Goal: Find specific page/section: Find specific page/section

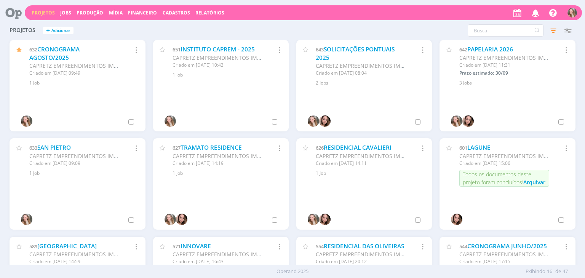
drag, startPoint x: 533, startPoint y: 10, endPoint x: 524, endPoint y: 10, distance: 9.1
click at [533, 10] on icon "button" at bounding box center [535, 12] width 13 height 13
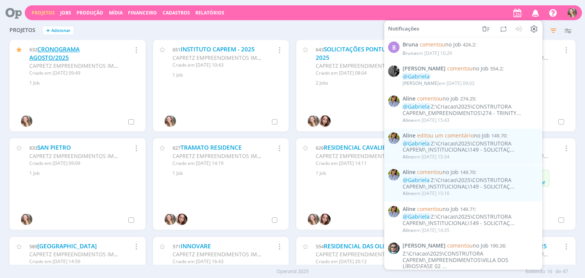
click at [59, 55] on link "CRONOGRAMA AGOSTO/2025" at bounding box center [54, 53] width 50 height 16
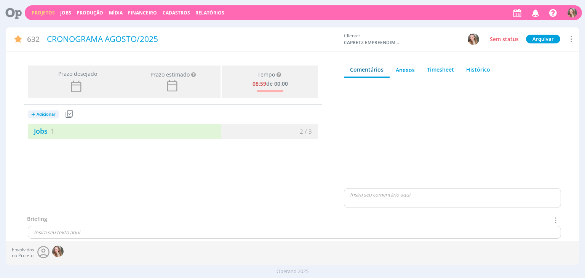
click at [69, 128] on div "Jobs 1" at bounding box center [100, 131] width 145 height 10
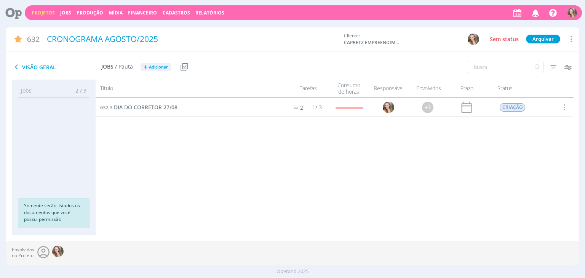
click at [149, 110] on span "DIA DO CORRETOR 27/08" at bounding box center [146, 107] width 64 height 7
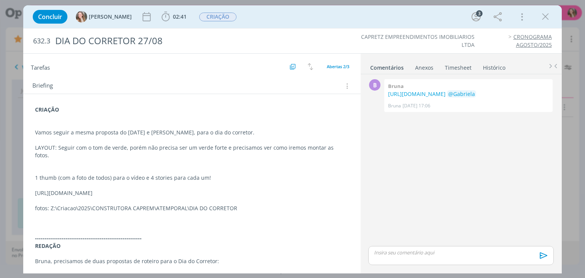
scroll to position [76, 0]
click at [534, 153] on div "B 0 Bruna [URL][DOMAIN_NAME] @[PERSON_NAME] [DATE] 17:06 👍" at bounding box center [460, 160] width 191 height 167
drag, startPoint x: 303, startPoint y: 183, endPoint x: 30, endPoint y: 184, distance: 272.5
click at [30, 184] on div "CRIAÇÃO Vamos seguir a mesma proposta do [DATE] e pais, para o dia do corretor.…" at bounding box center [191, 222] width 325 height 240
copy p "[URL][DOMAIN_NAME]"
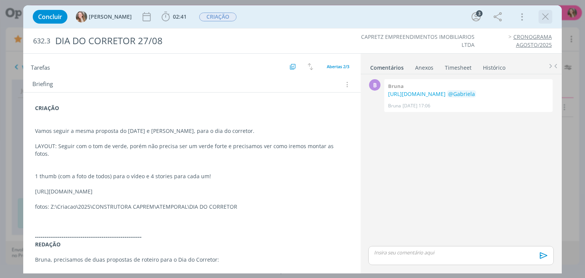
click at [548, 22] on icon "dialog" at bounding box center [544, 16] width 11 height 11
